Goal: Navigation & Orientation: Go to known website

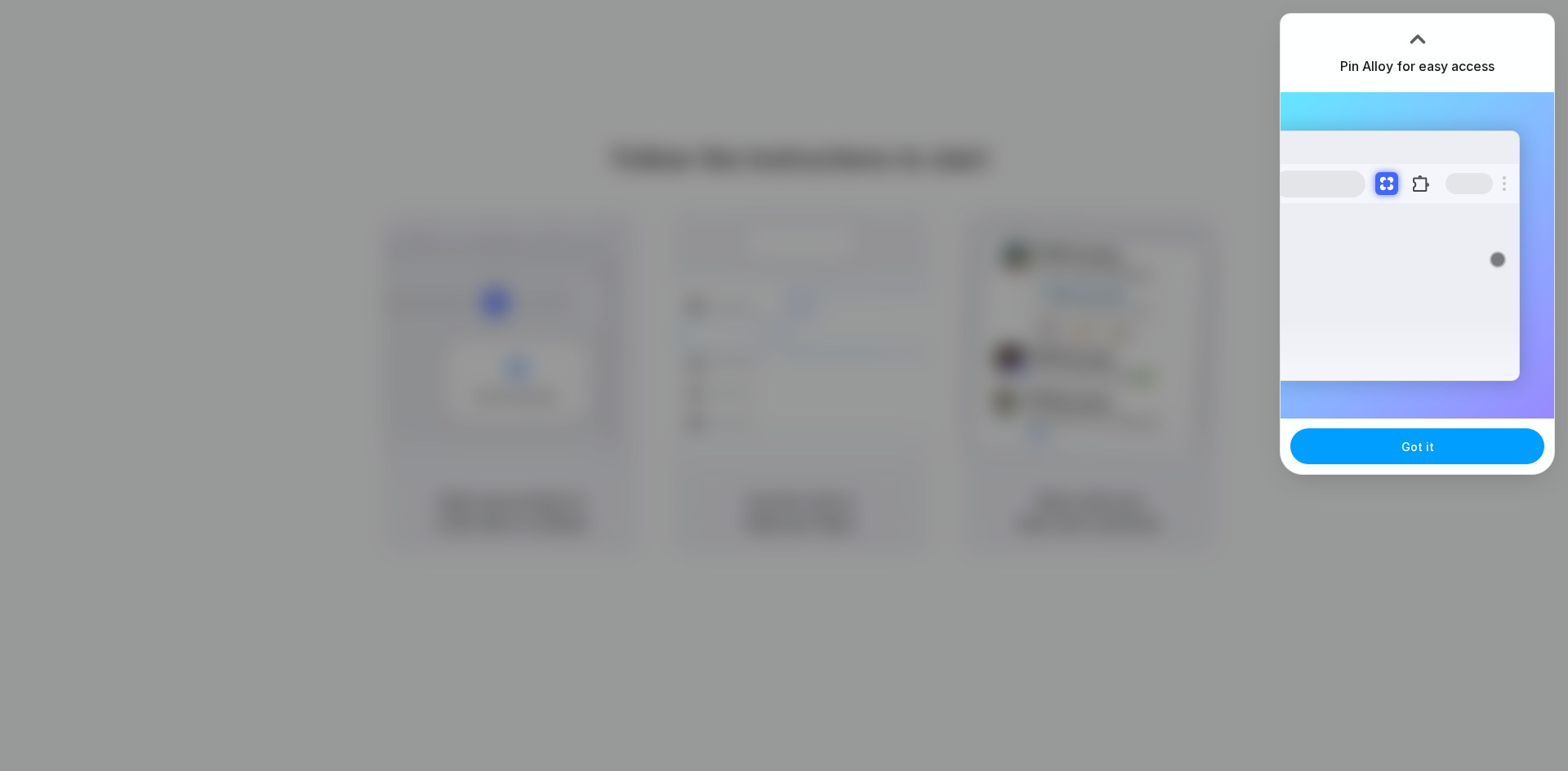
click at [1363, 453] on button "Got it" at bounding box center [1417, 446] width 254 height 36
